Goal: Check status: Check status

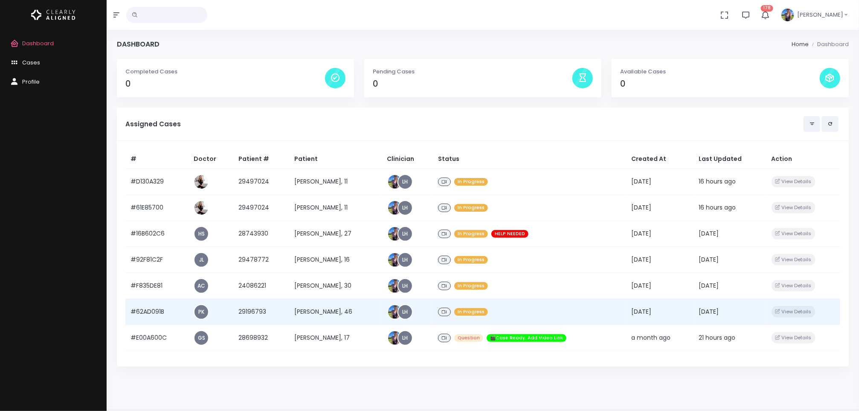
click at [324, 314] on td "[PERSON_NAME], 46" at bounding box center [335, 312] width 93 height 26
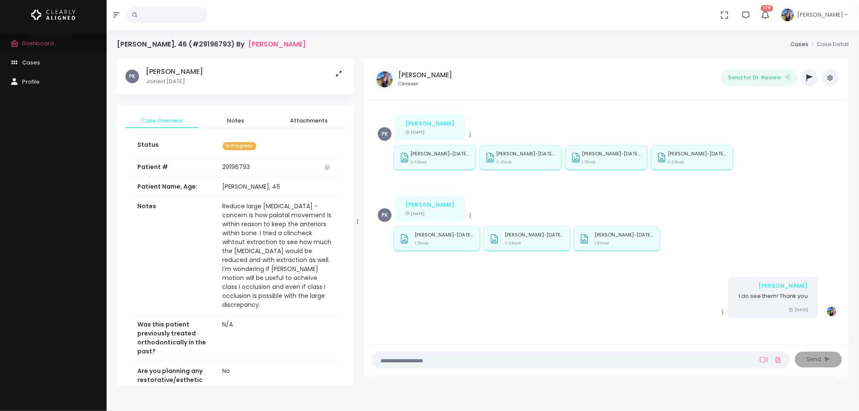
click at [49, 45] on span "Dashboard" at bounding box center [38, 43] width 32 height 8
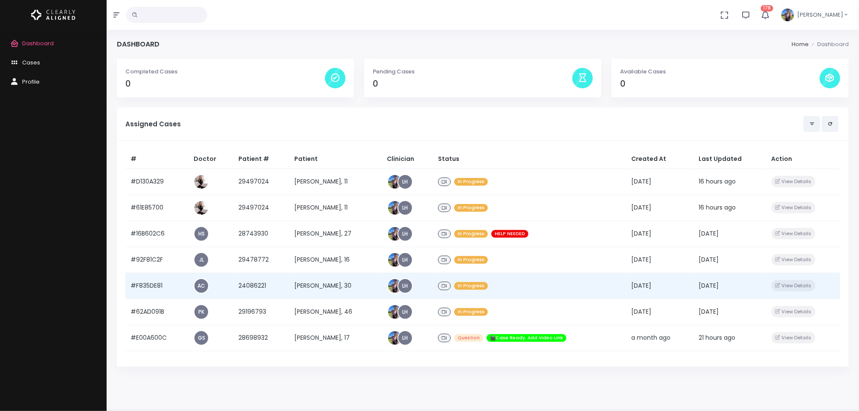
click at [312, 288] on td "[PERSON_NAME], 30" at bounding box center [335, 286] width 93 height 26
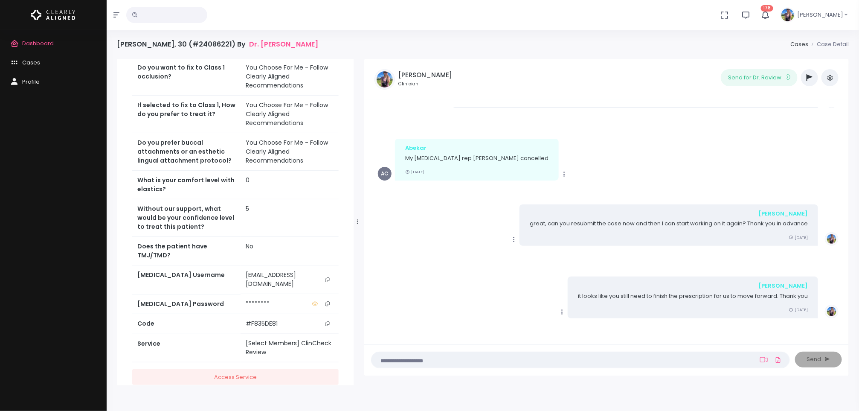
scroll to position [261, 0]
click at [327, 278] on icon "scrollable content" at bounding box center [328, 279] width 4 height 5
click at [38, 40] on span "Dashboard" at bounding box center [38, 43] width 32 height 8
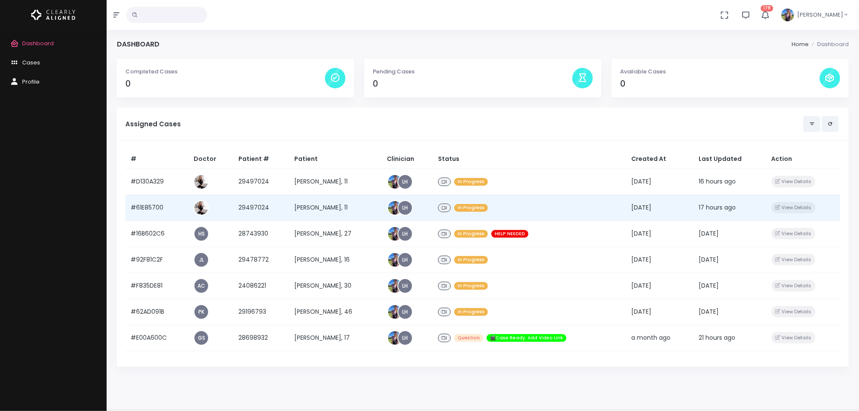
click at [309, 204] on td "[PERSON_NAME], 11" at bounding box center [335, 208] width 93 height 26
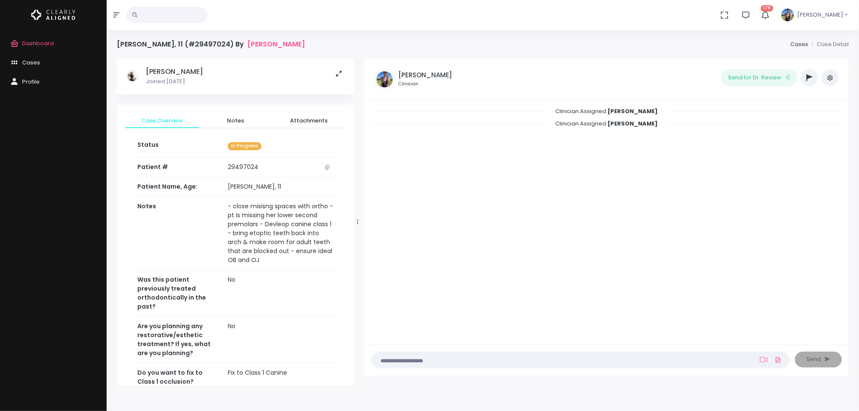
click at [329, 168] on icon "scrollable content" at bounding box center [328, 167] width 4 height 5
click at [271, 233] on td "- close misisng spaces with ortho - pt is missing her lower second premolars - …" at bounding box center [281, 233] width 116 height 73
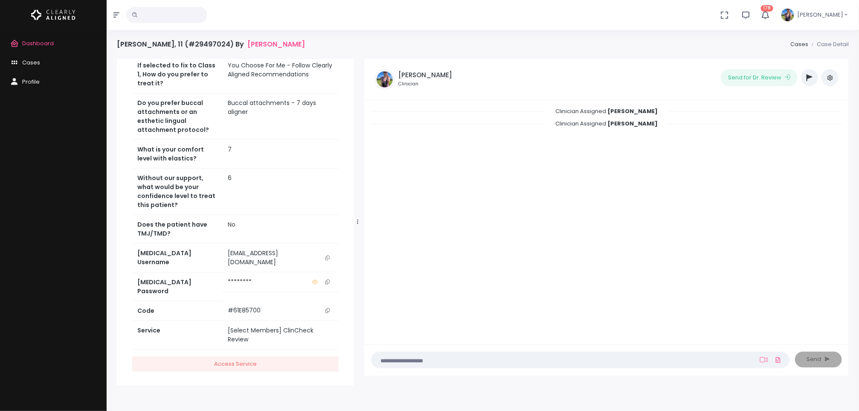
click at [327, 260] on icon "scrollable content" at bounding box center [328, 258] width 4 height 5
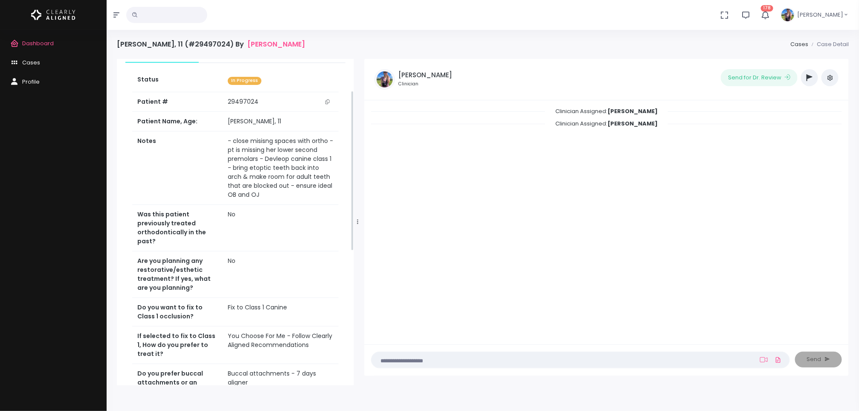
scroll to position [64, 0]
